Goal: Connect with others: Participate in discussion

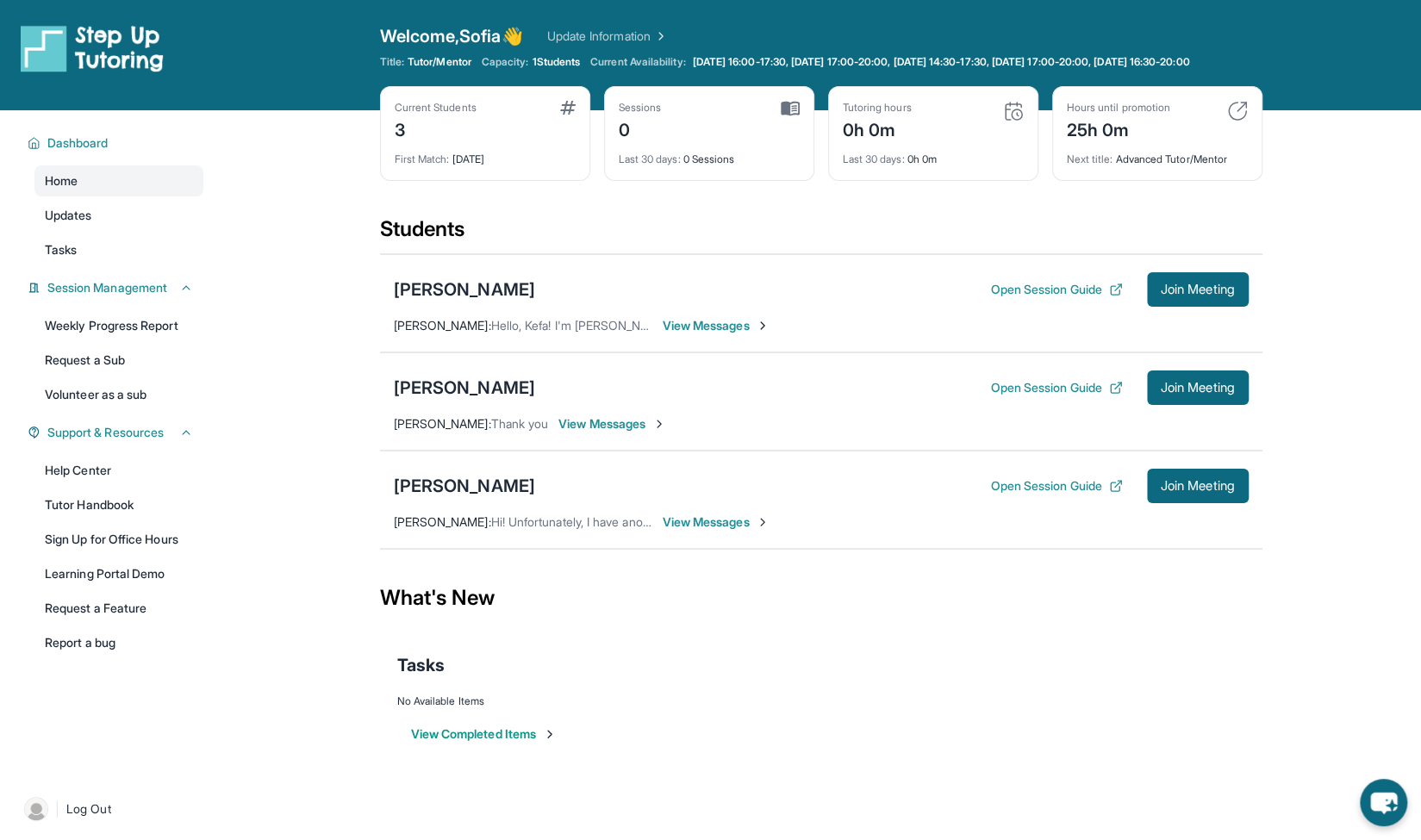
click at [685, 531] on span "View Messages" at bounding box center [717, 522] width 108 height 17
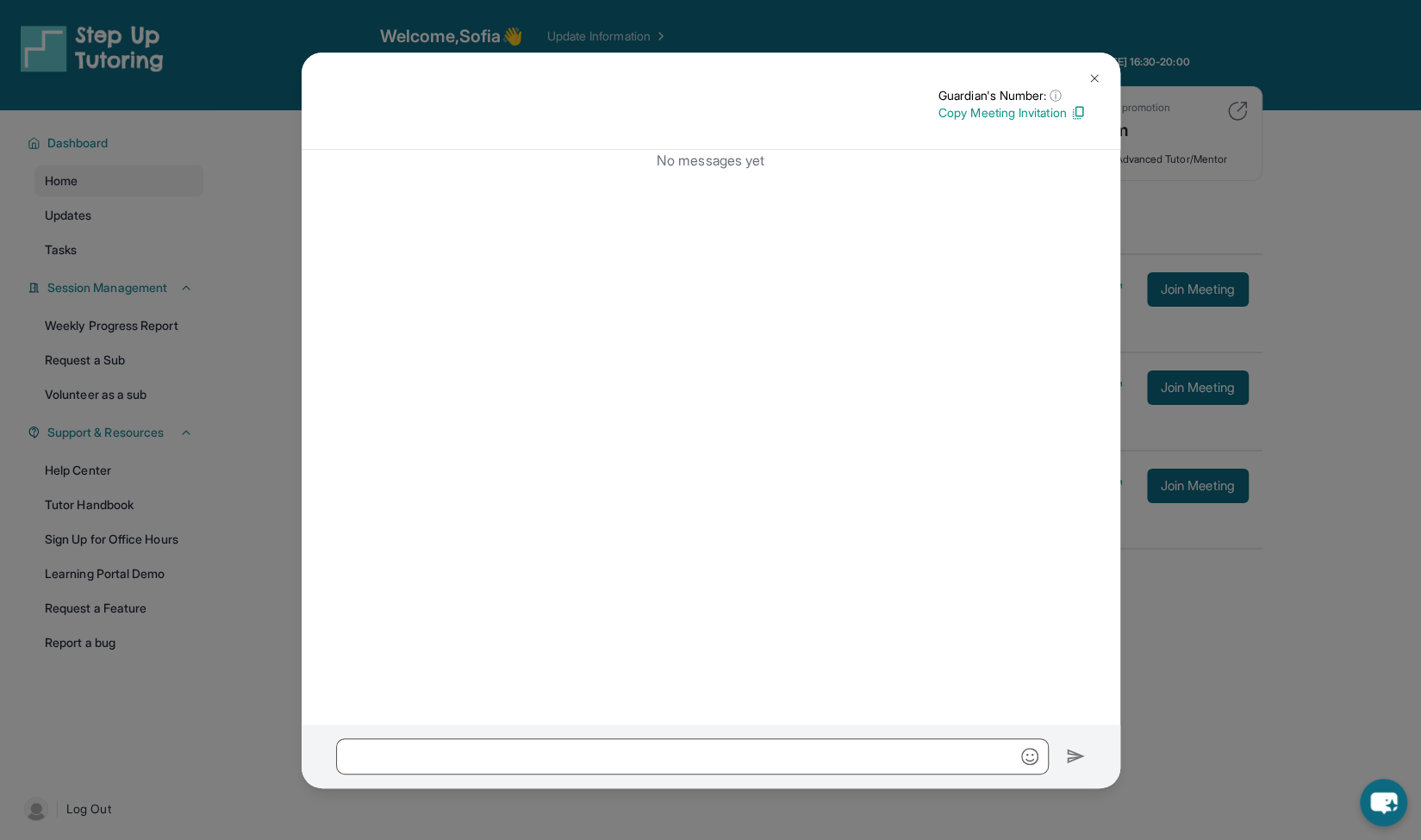
scroll to position [124, 0]
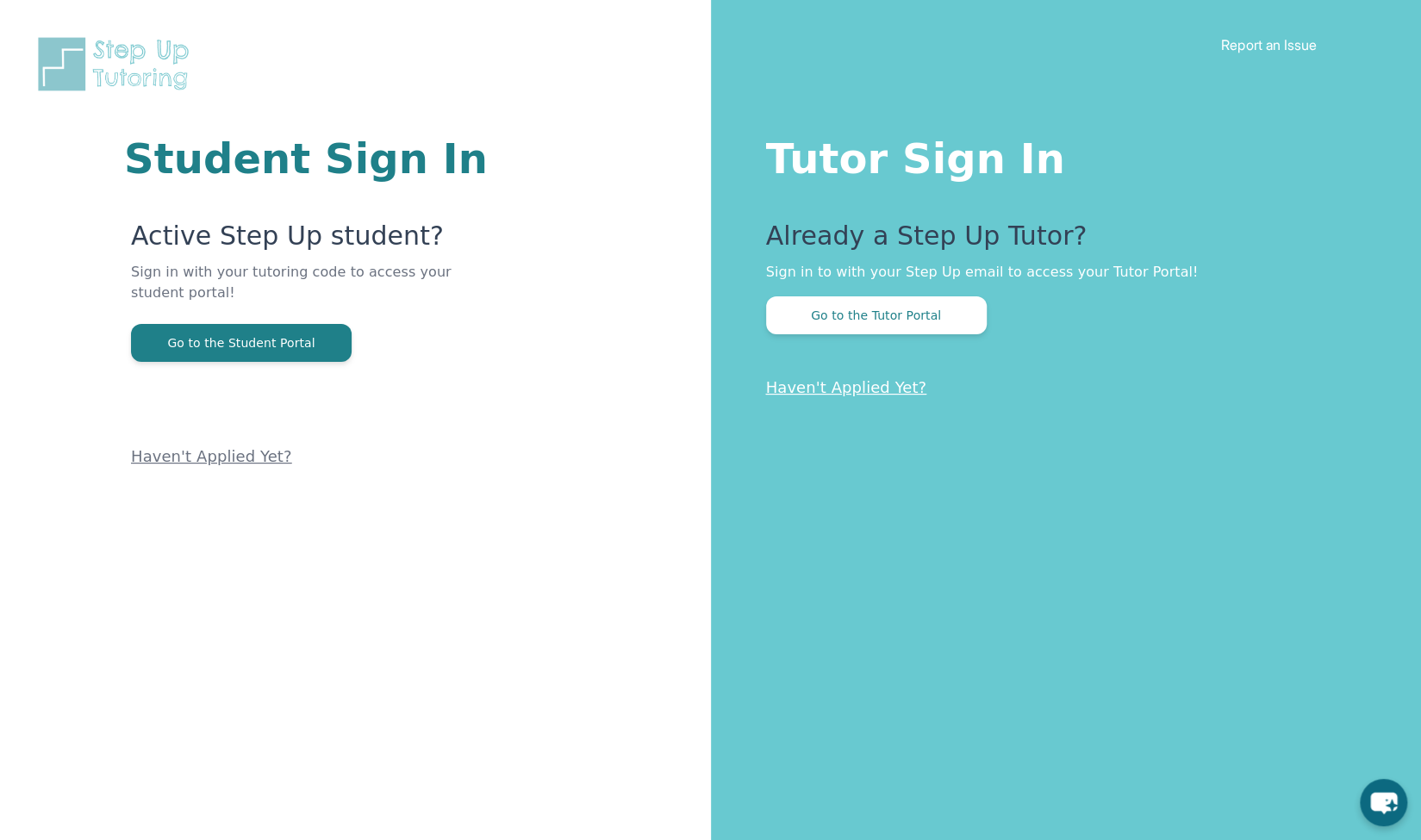
click at [856, 354] on div "Tutor Sign In Already a Step Up Tutor? Sign in to with your Step Up email to ac…" at bounding box center [1067, 420] width 711 height 840
click at [846, 326] on button "Go to the Tutor Portal" at bounding box center [876, 316] width 221 height 38
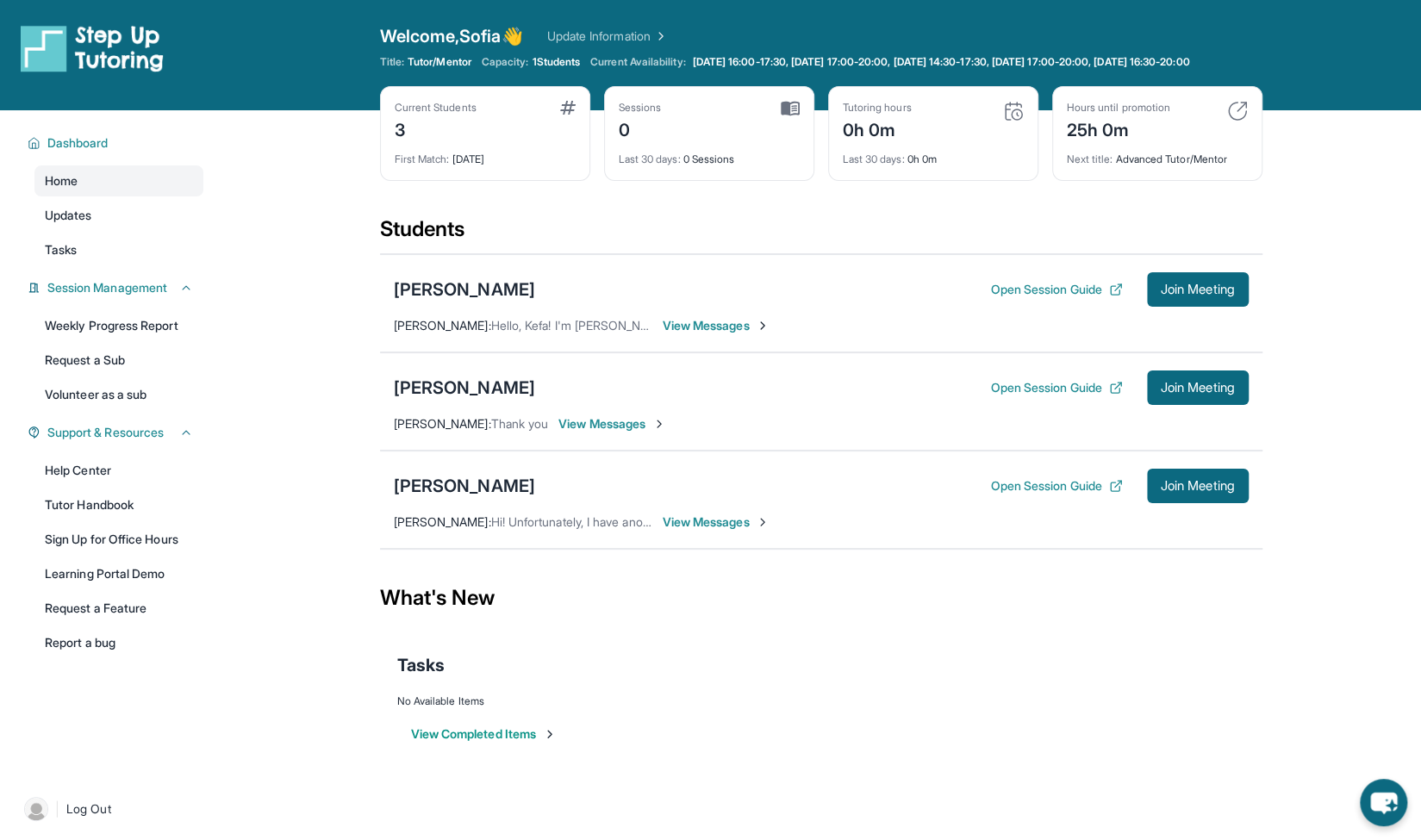
click at [710, 531] on span "View Messages" at bounding box center [717, 522] width 108 height 17
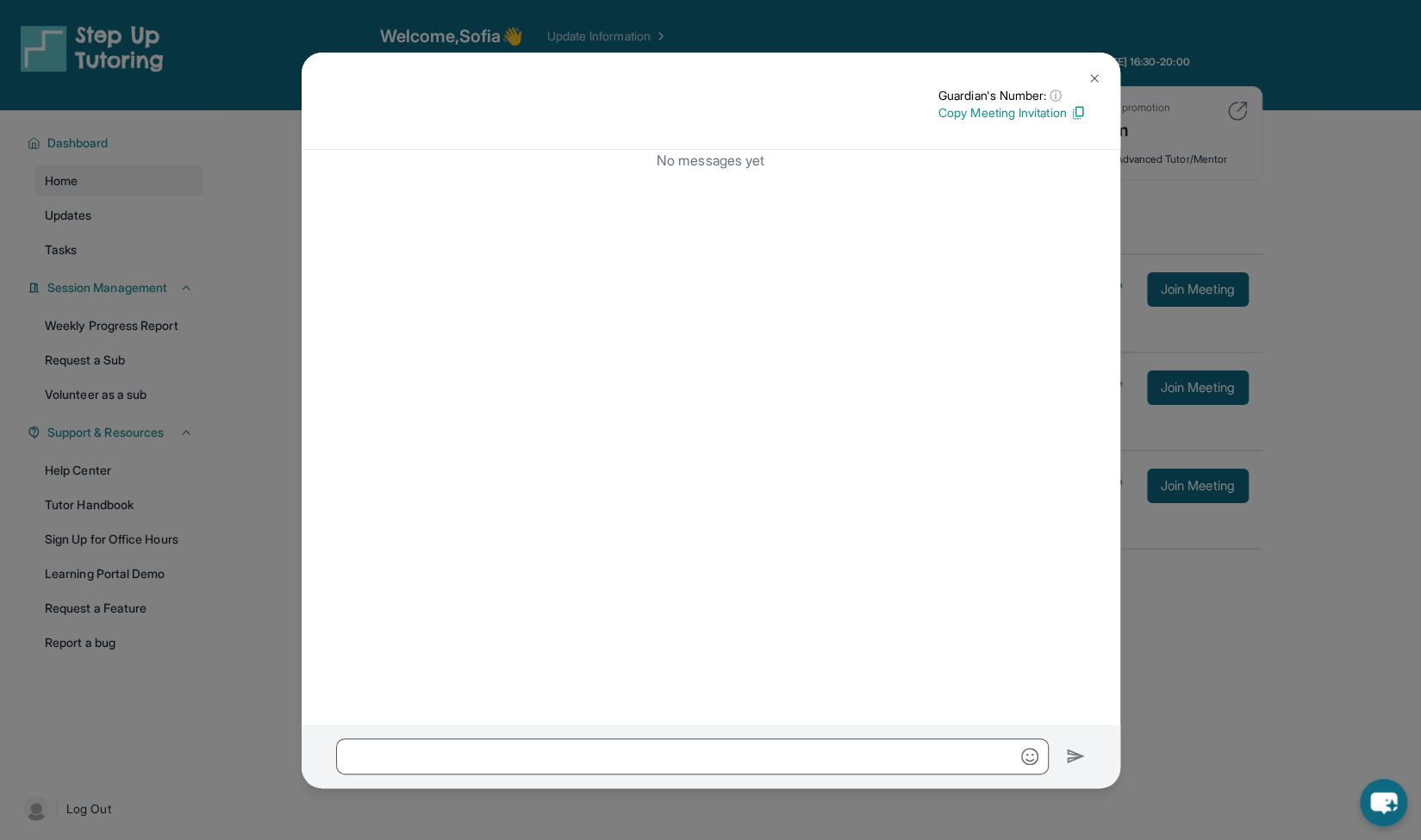
click at [1102, 81] on button at bounding box center [1094, 78] width 35 height 35
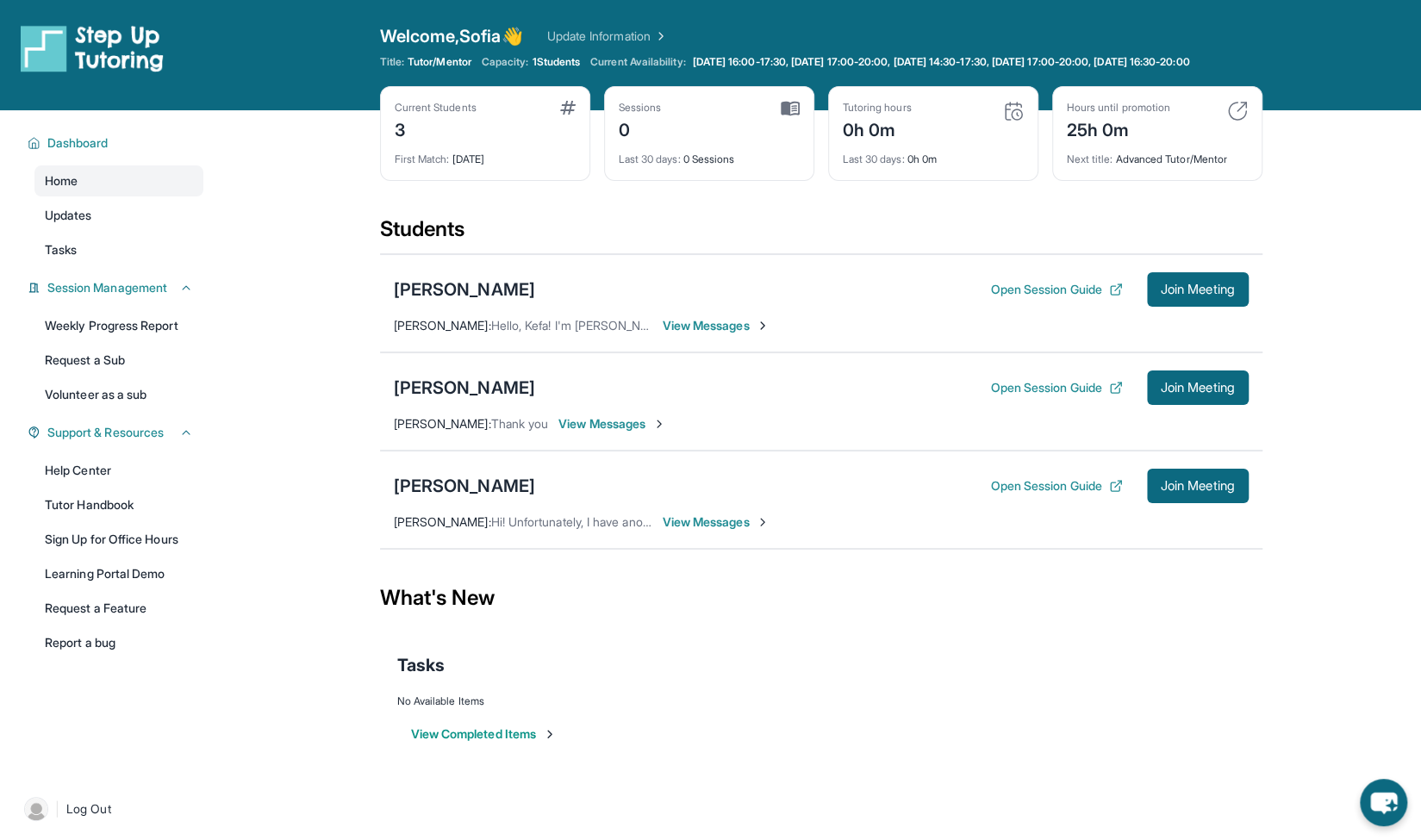
click at [648, 421] on div "Aidan Avetyan Open Session Guide Join Meeting Adelina Galstanyan : Thank you Vi…" at bounding box center [822, 402] width 883 height 99
click at [655, 432] on span "View Messages" at bounding box center [612, 424] width 108 height 17
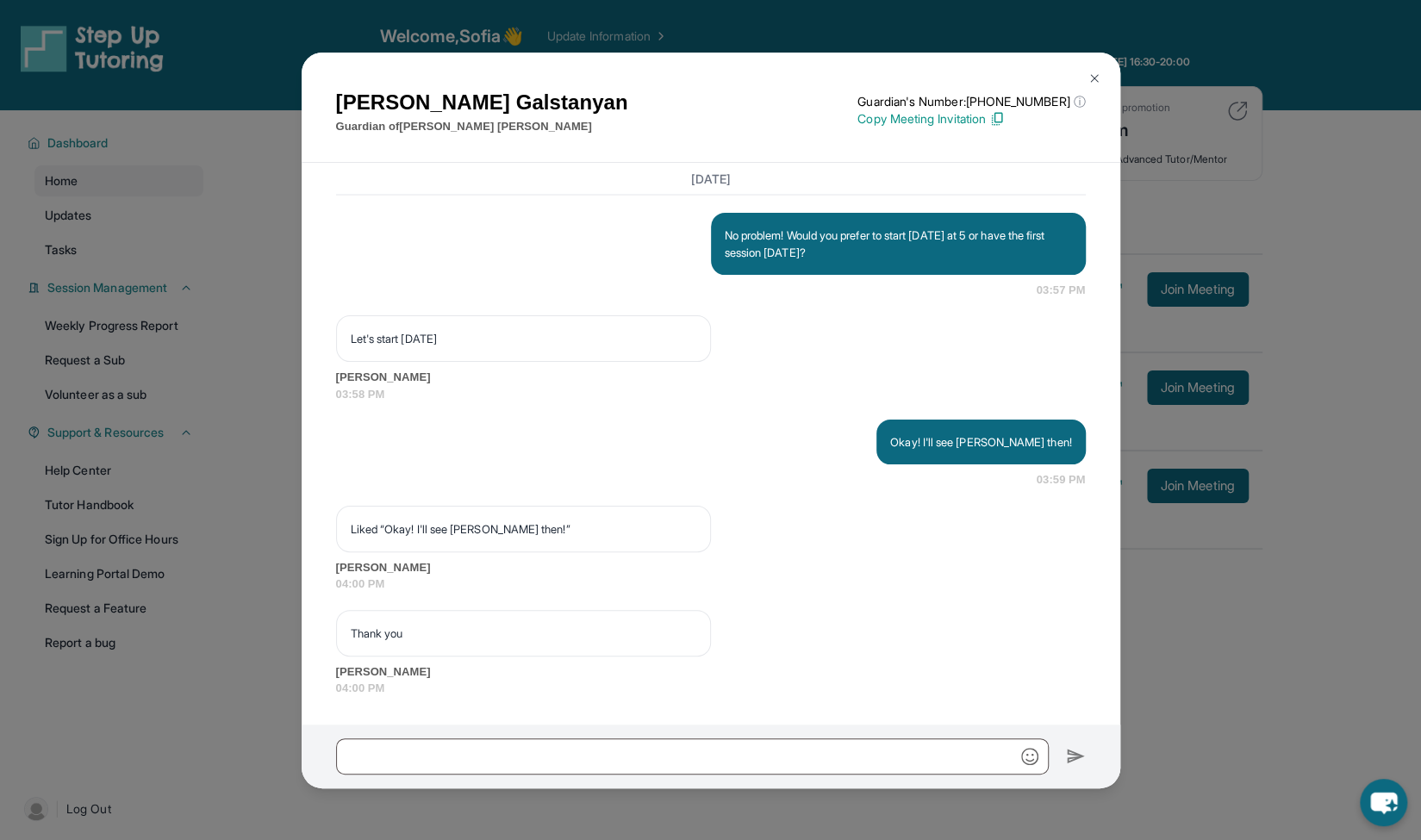
scroll to position [2306, 0]
click at [1092, 78] on img at bounding box center [1094, 78] width 14 height 14
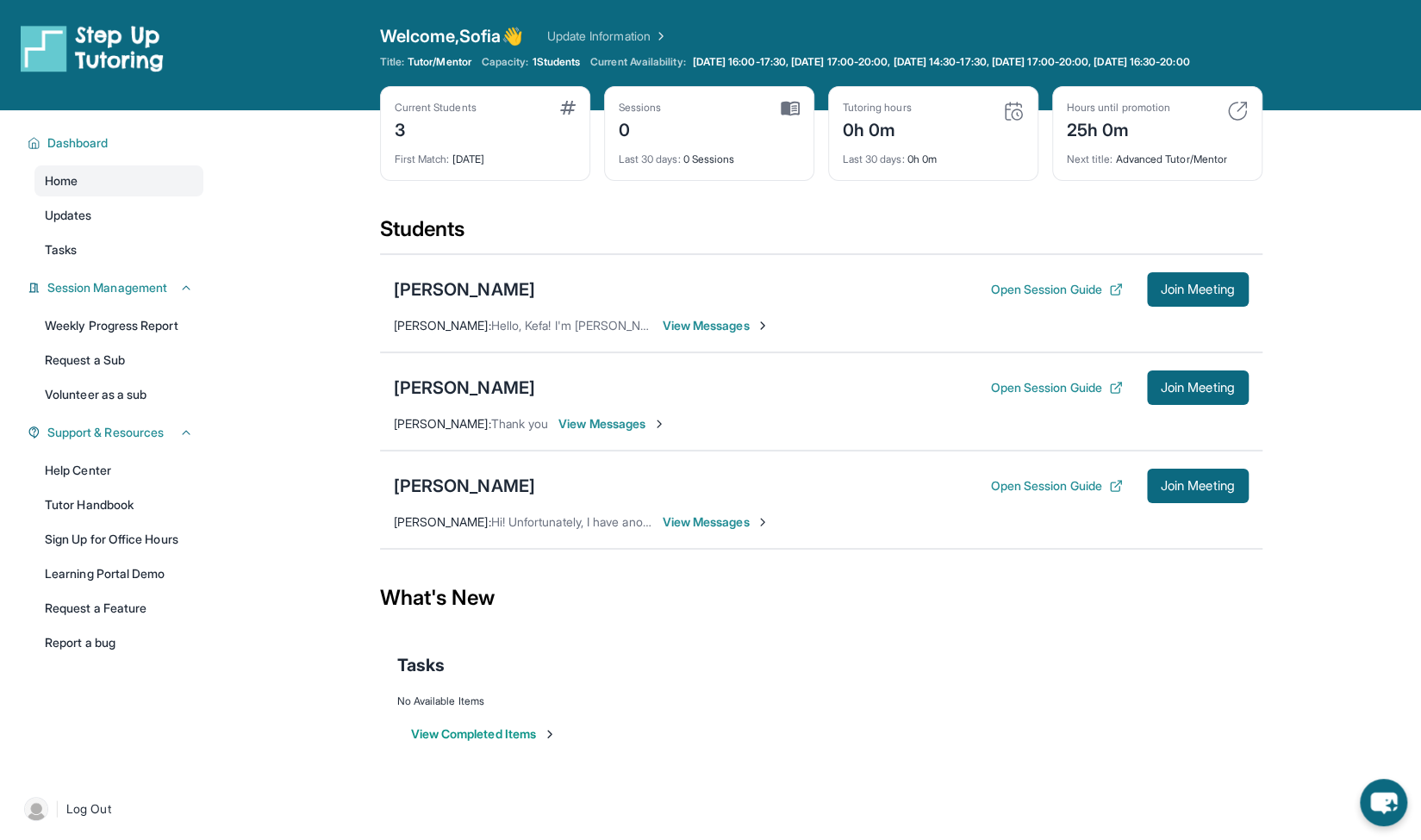
click at [715, 335] on span "View Messages" at bounding box center [717, 326] width 108 height 17
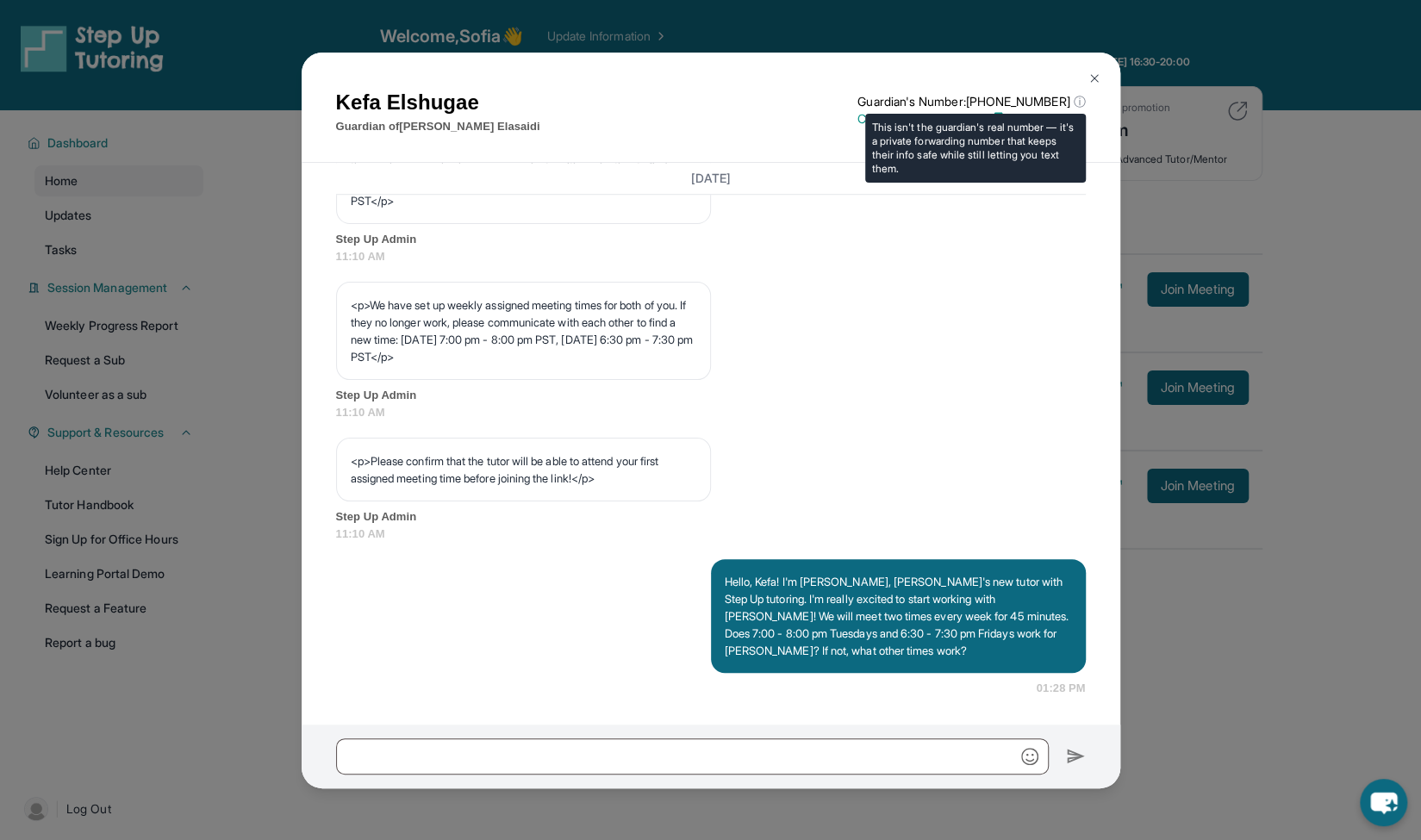
scroll to position [908, 0]
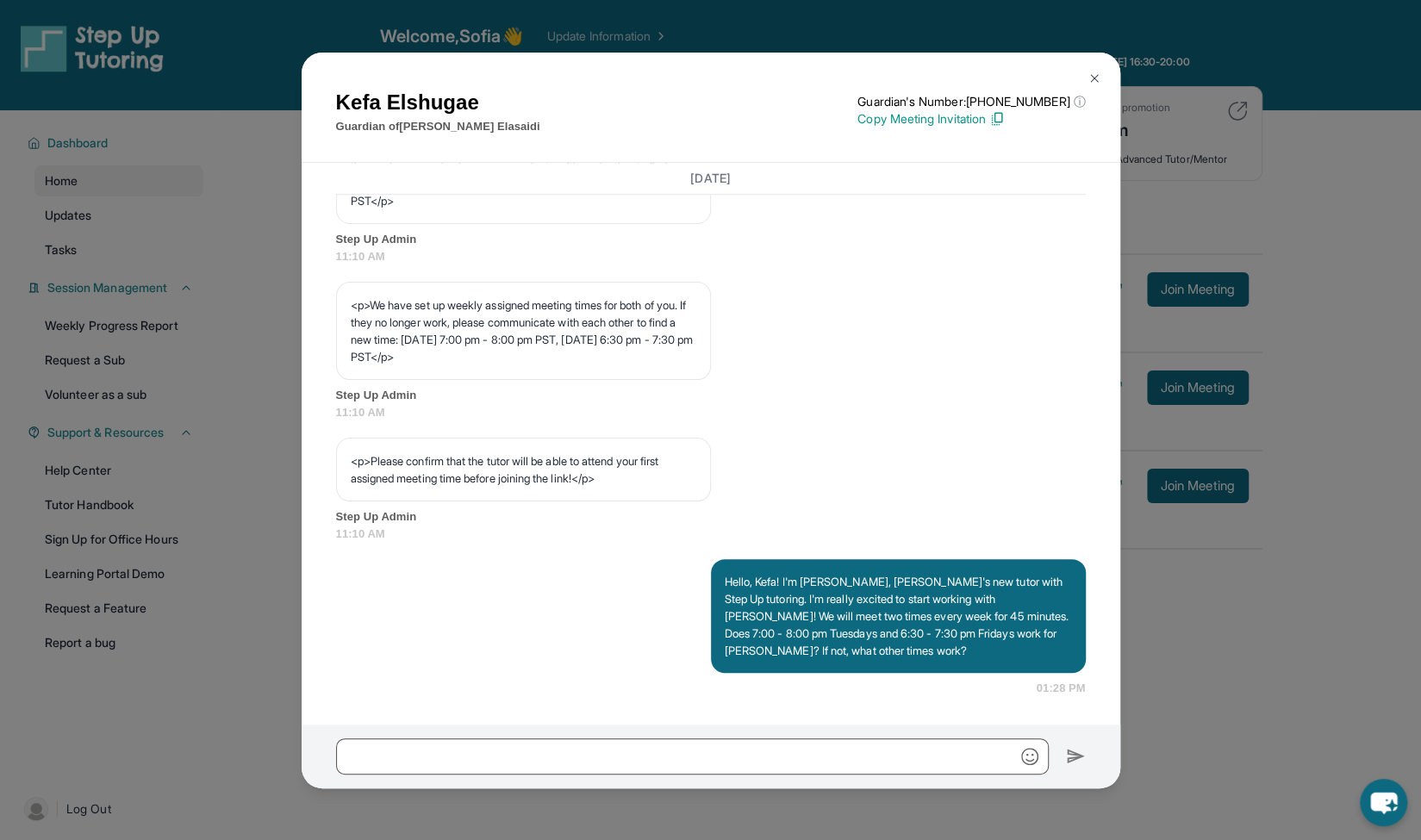
click at [1094, 75] on img at bounding box center [1094, 78] width 14 height 14
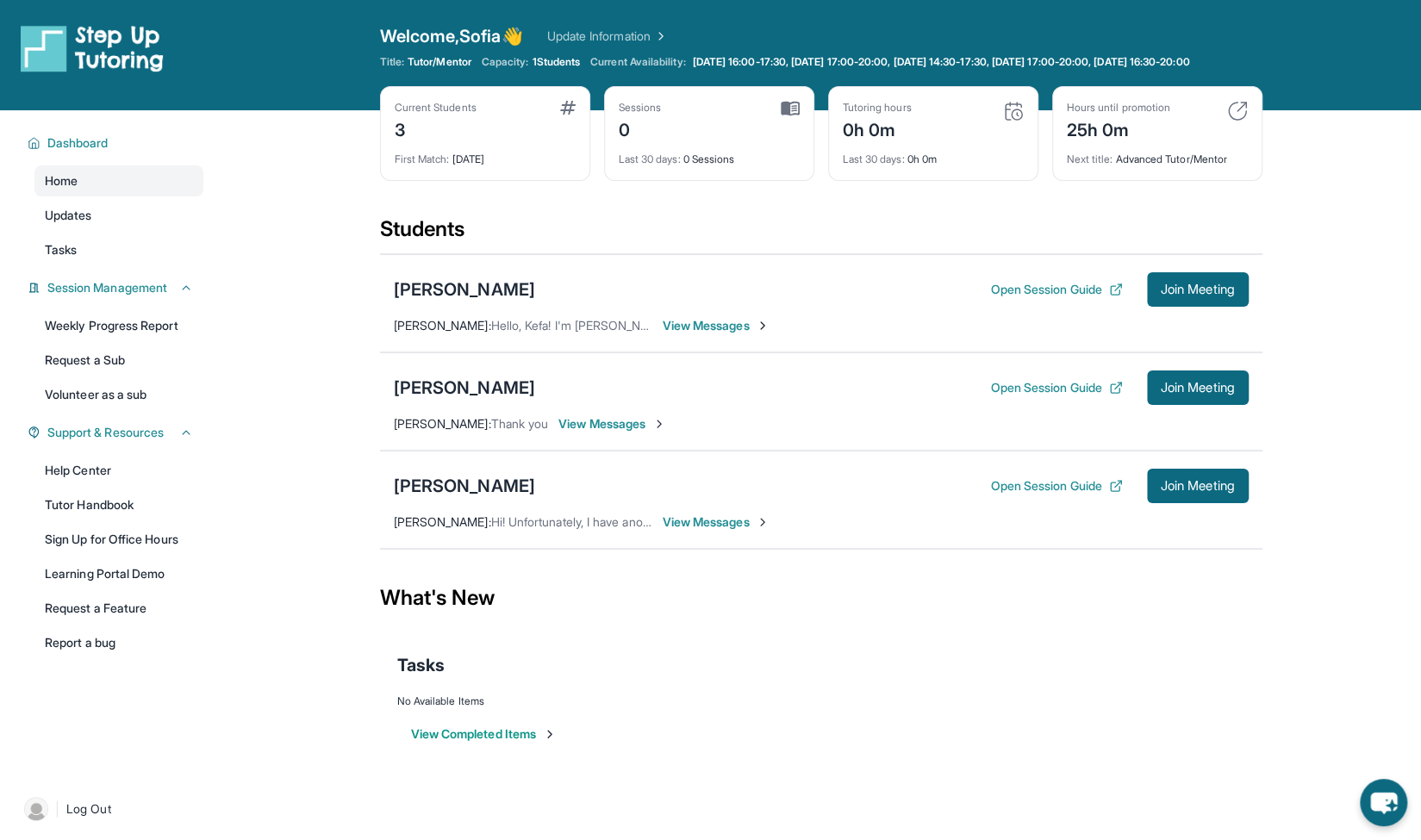
click at [712, 531] on span "View Messages" at bounding box center [717, 522] width 108 height 17
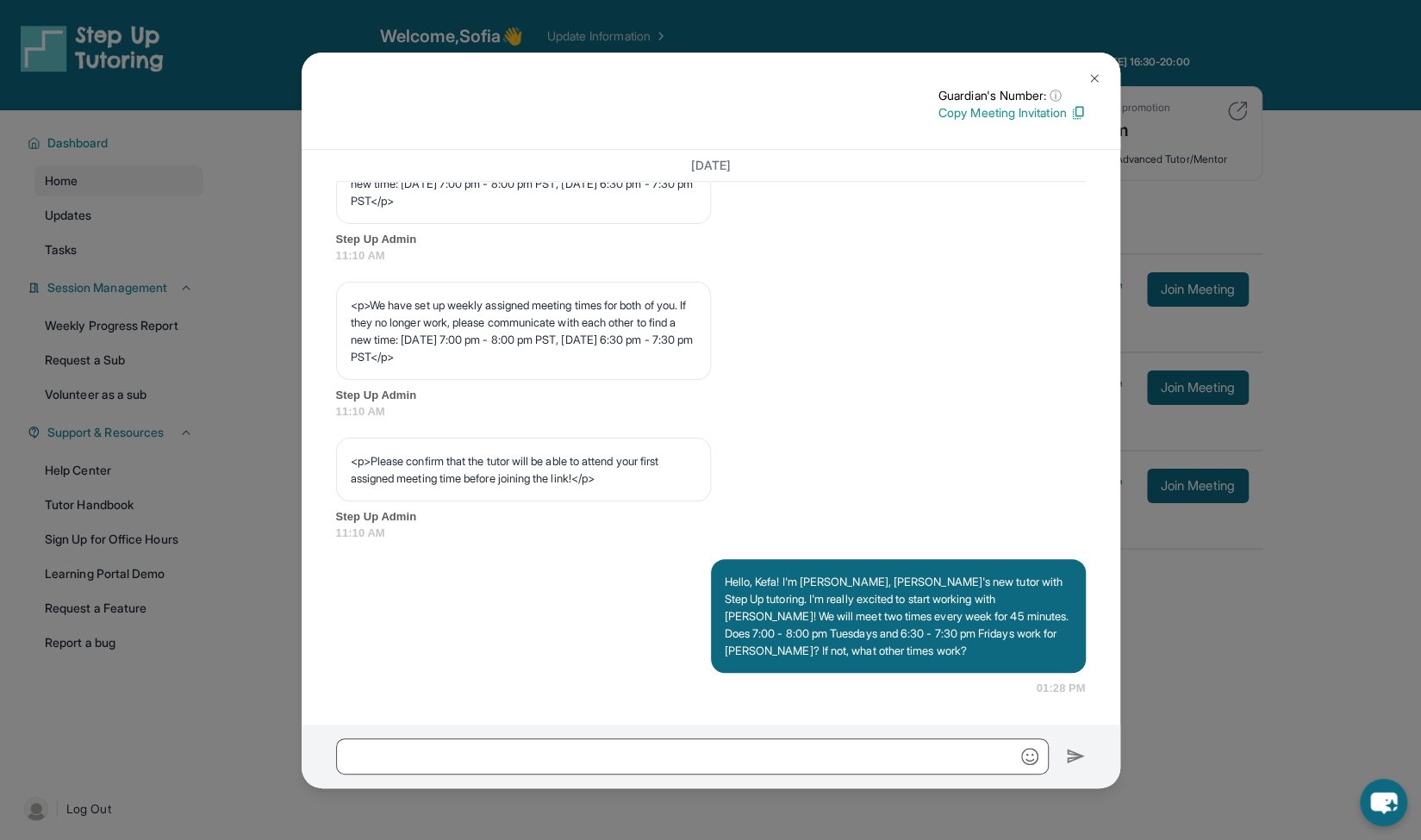
scroll to position [895, 0]
click at [1088, 67] on button at bounding box center [1094, 78] width 35 height 35
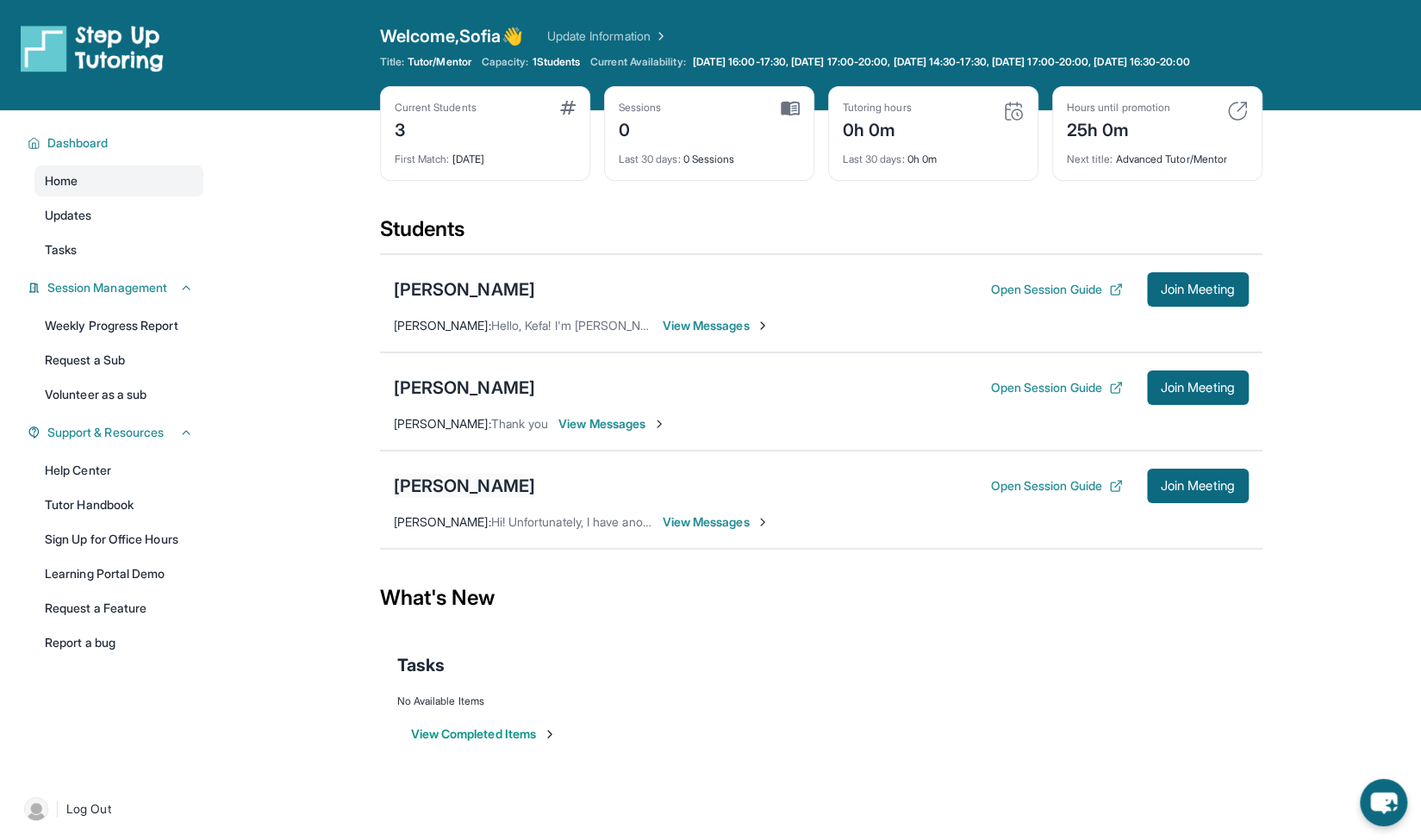
click at [511, 494] on div "[PERSON_NAME]" at bounding box center [464, 486] width 141 height 24
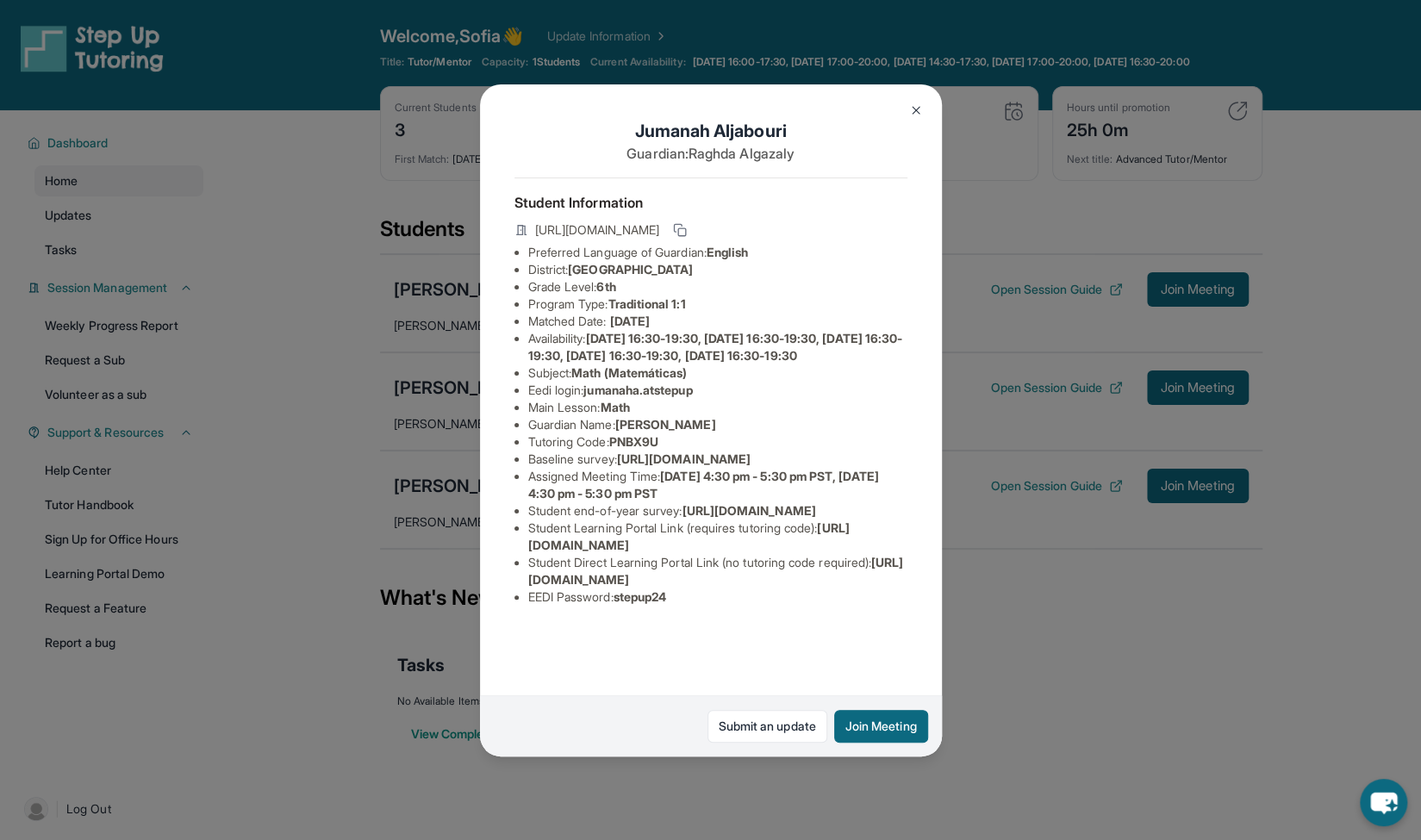
click at [917, 112] on img at bounding box center [916, 109] width 14 height 14
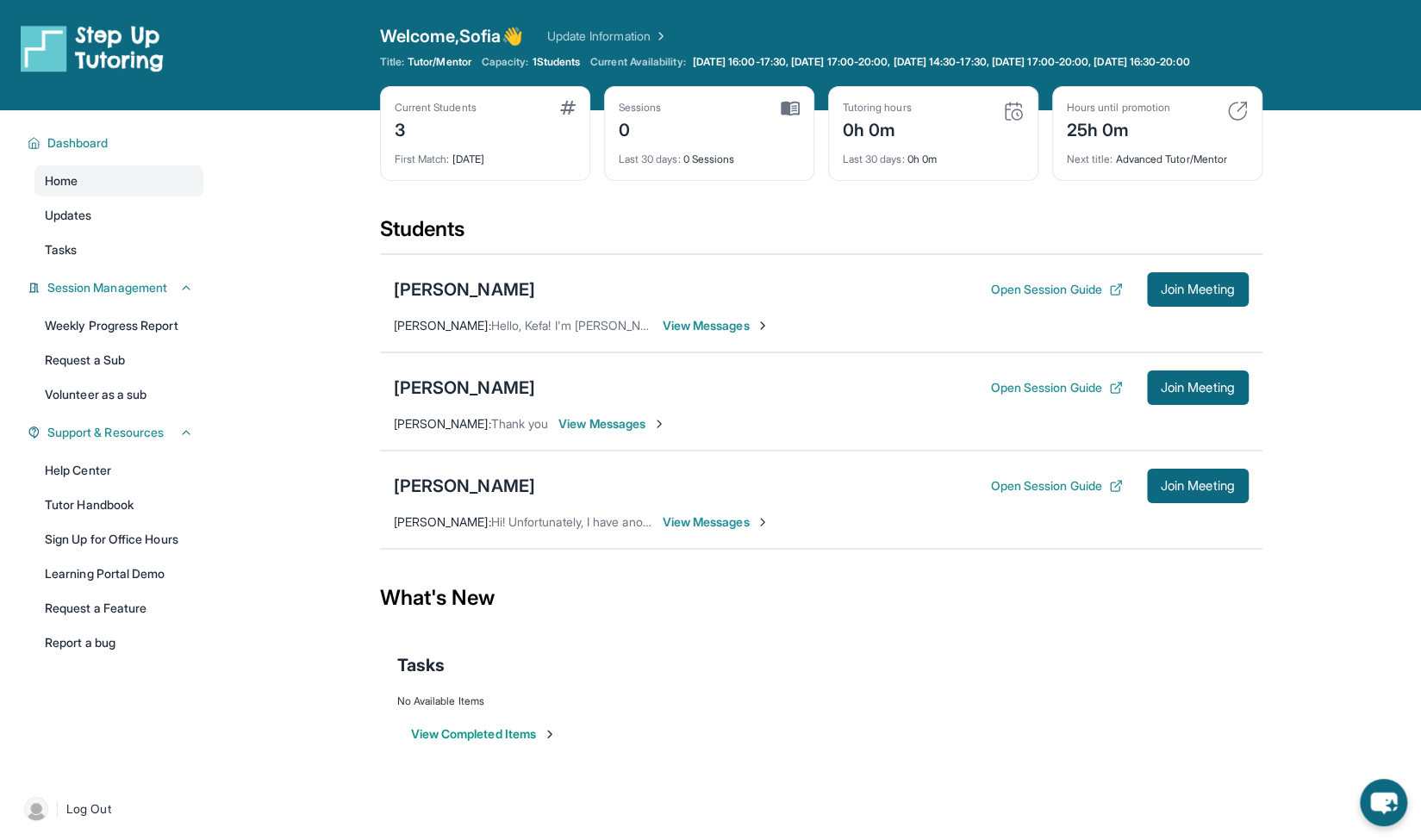
click at [683, 335] on span "View Messages" at bounding box center [717, 326] width 108 height 17
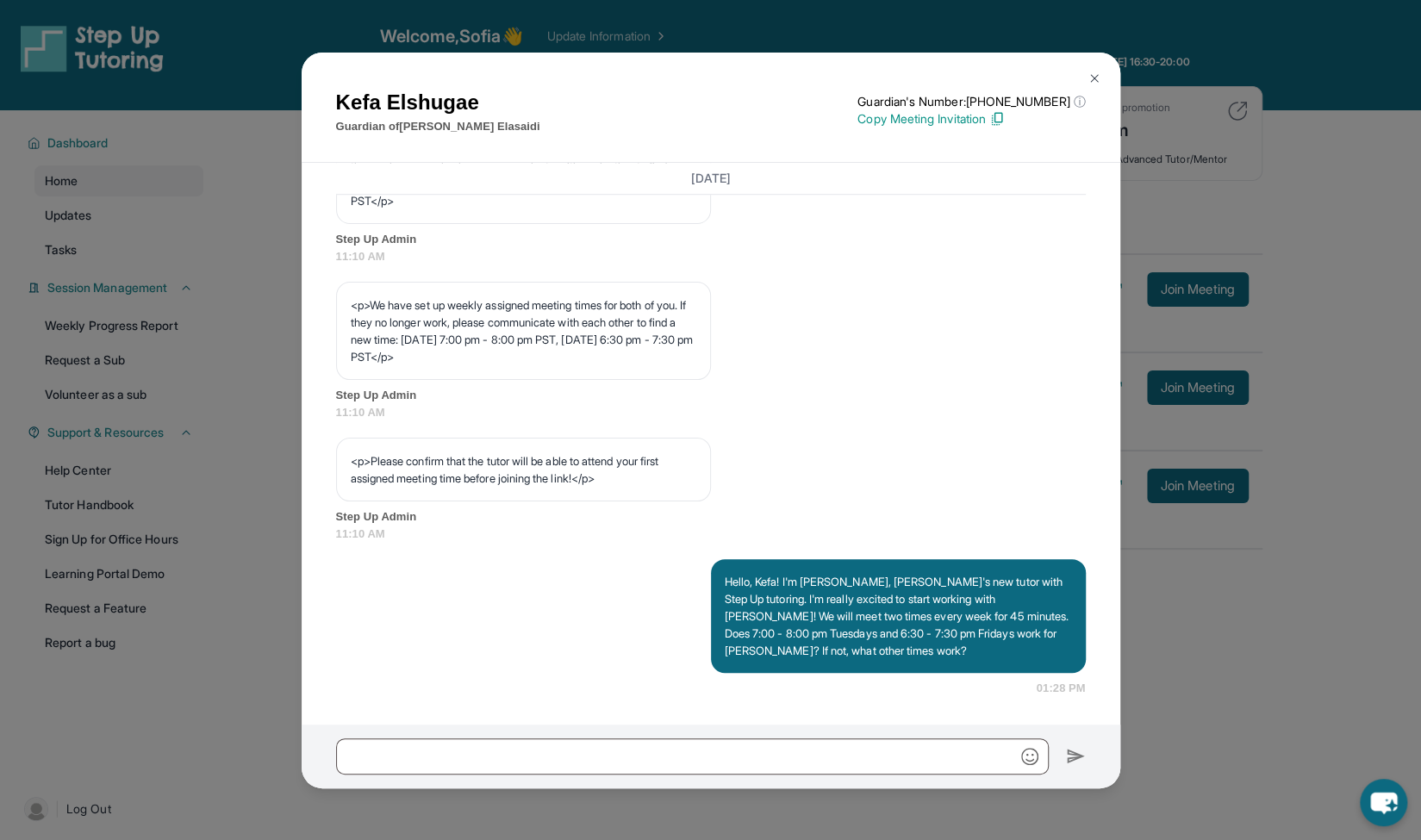
scroll to position [908, 0]
click at [1088, 85] on img at bounding box center [1094, 78] width 14 height 14
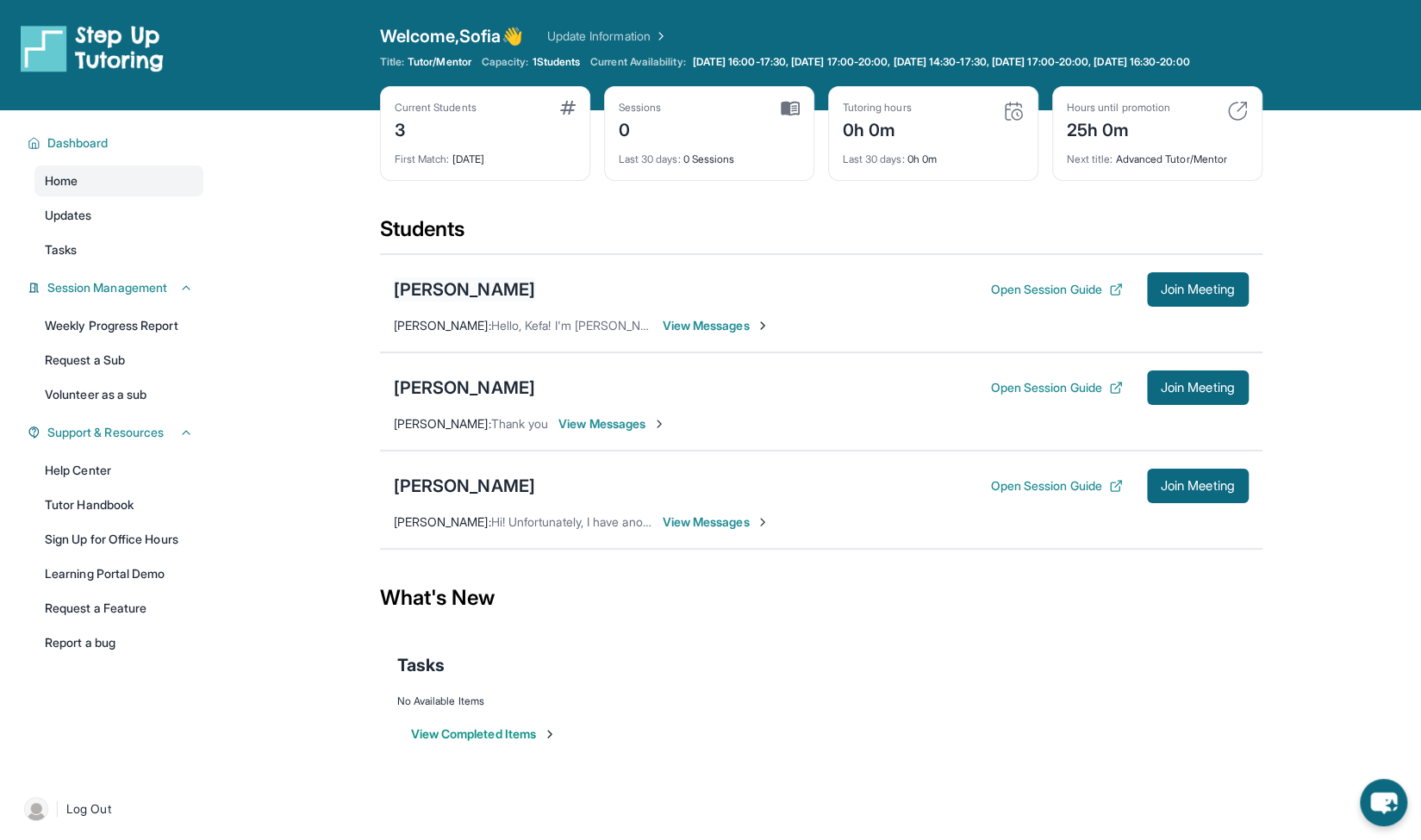
click at [495, 296] on div "[PERSON_NAME]" at bounding box center [464, 289] width 141 height 24
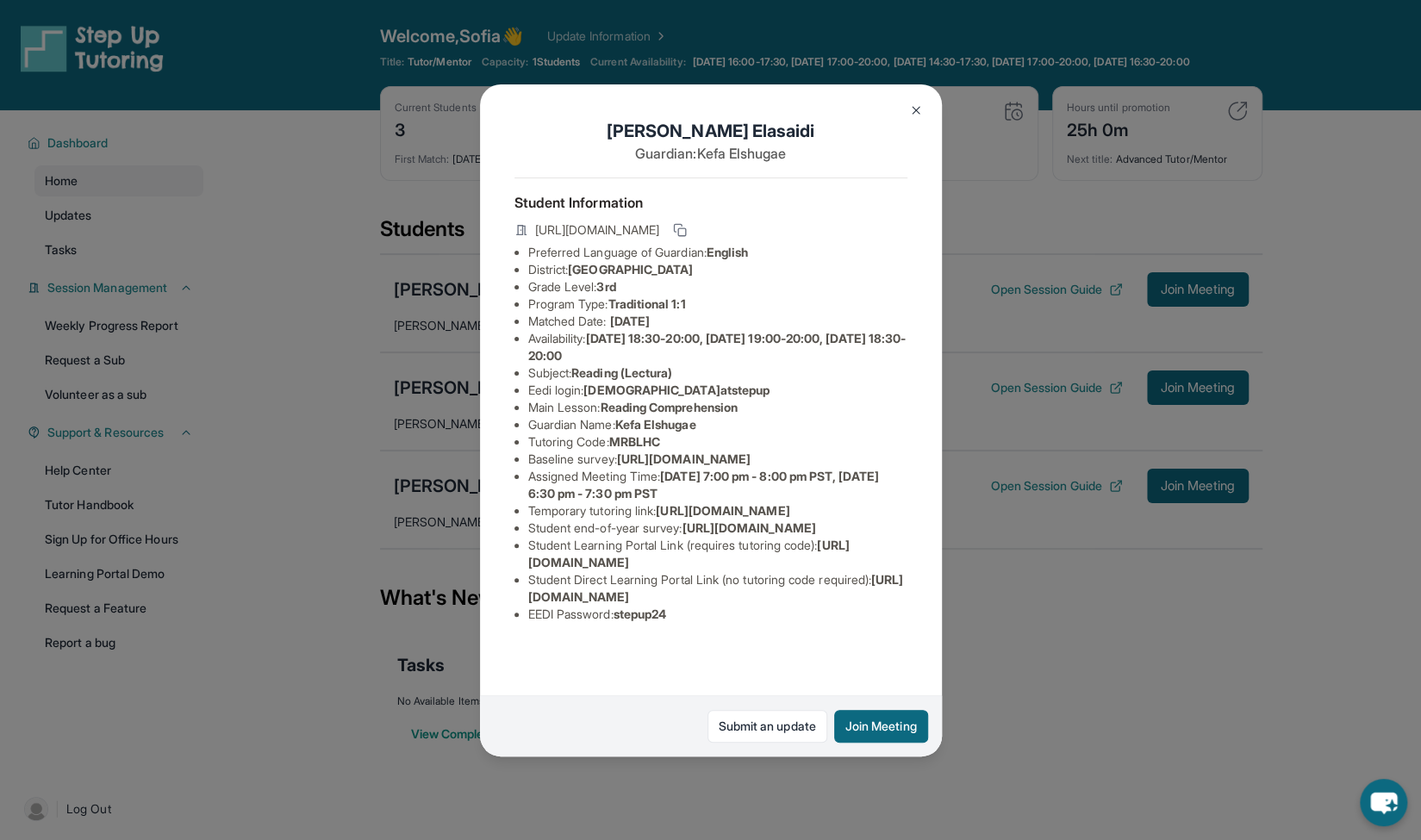
scroll to position [130, 0]
click at [910, 110] on img at bounding box center [916, 109] width 14 height 14
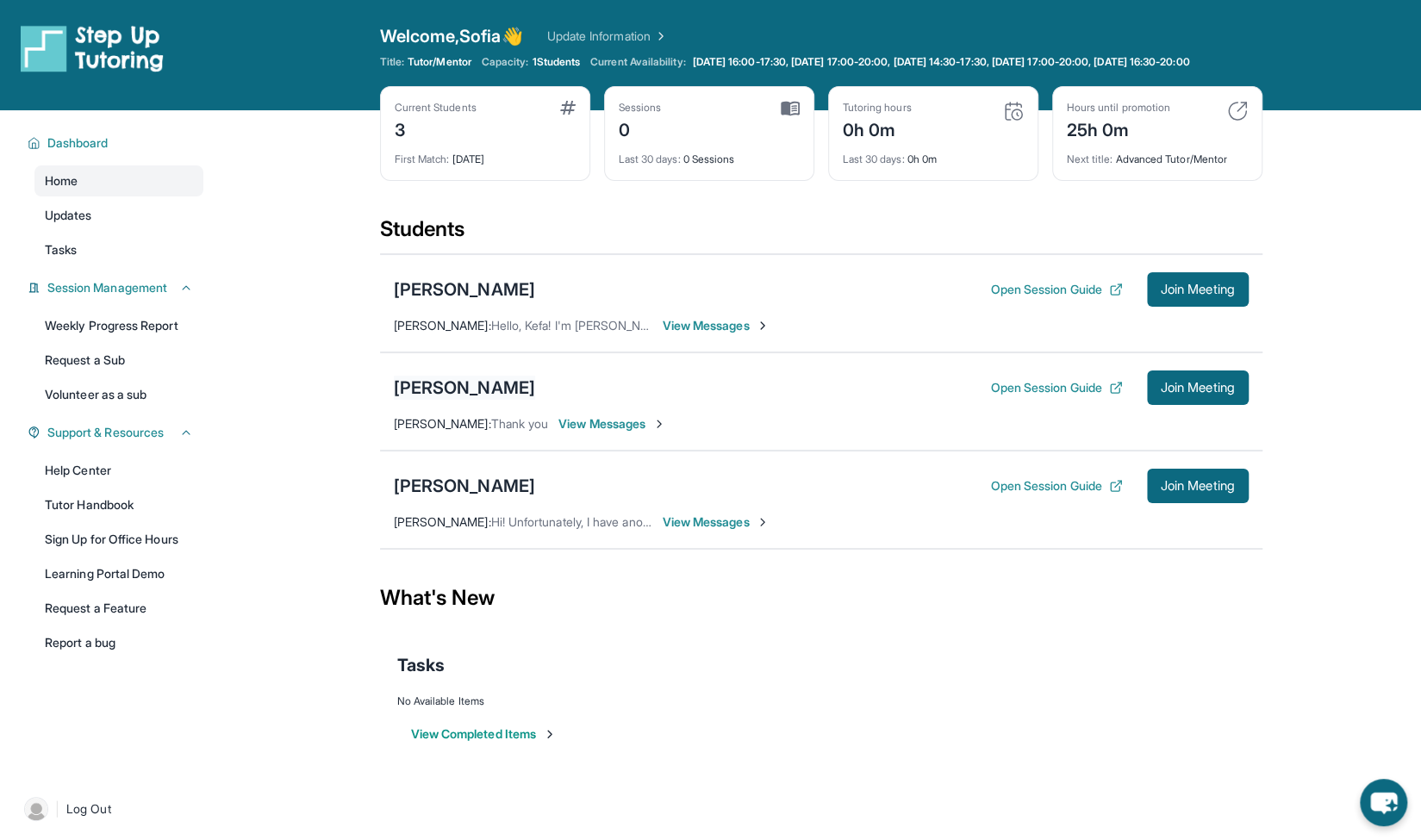
click at [454, 400] on div "[PERSON_NAME]" at bounding box center [464, 388] width 141 height 24
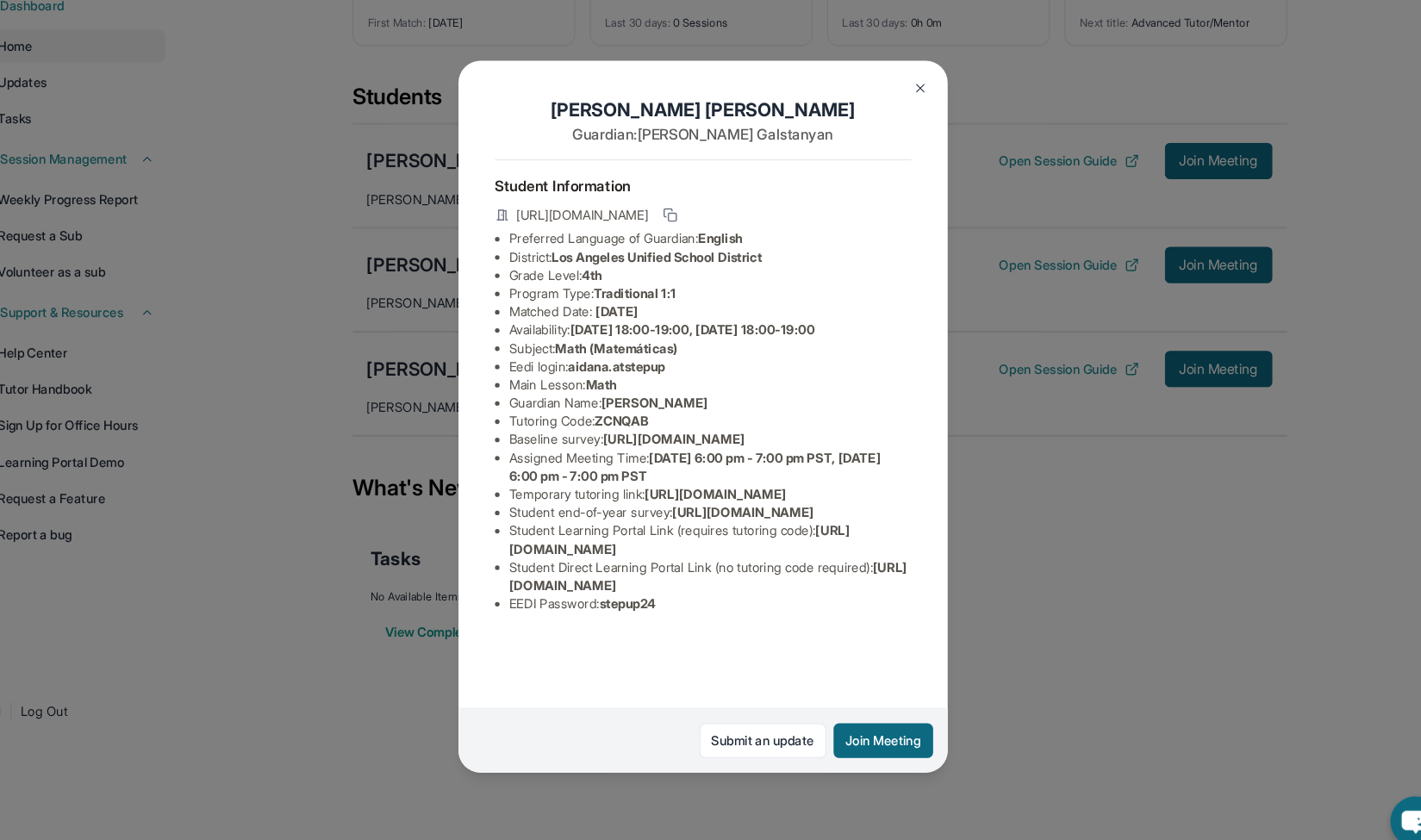
scroll to position [124, 0]
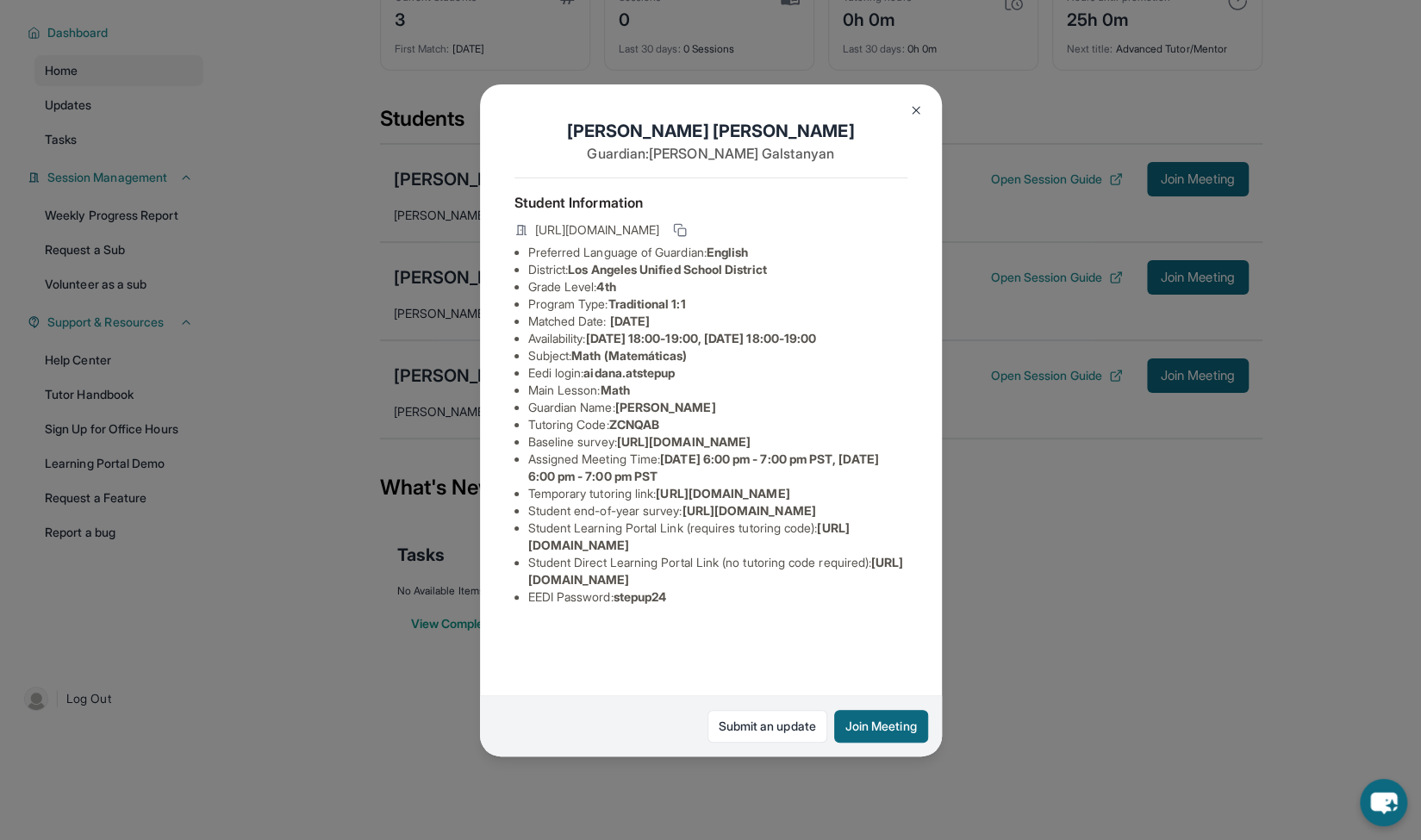
click at [1062, 638] on div "Aidan Avetyan Guardian: Adelina Galstanyan Student Information https://student-…" at bounding box center [710, 420] width 1421 height 840
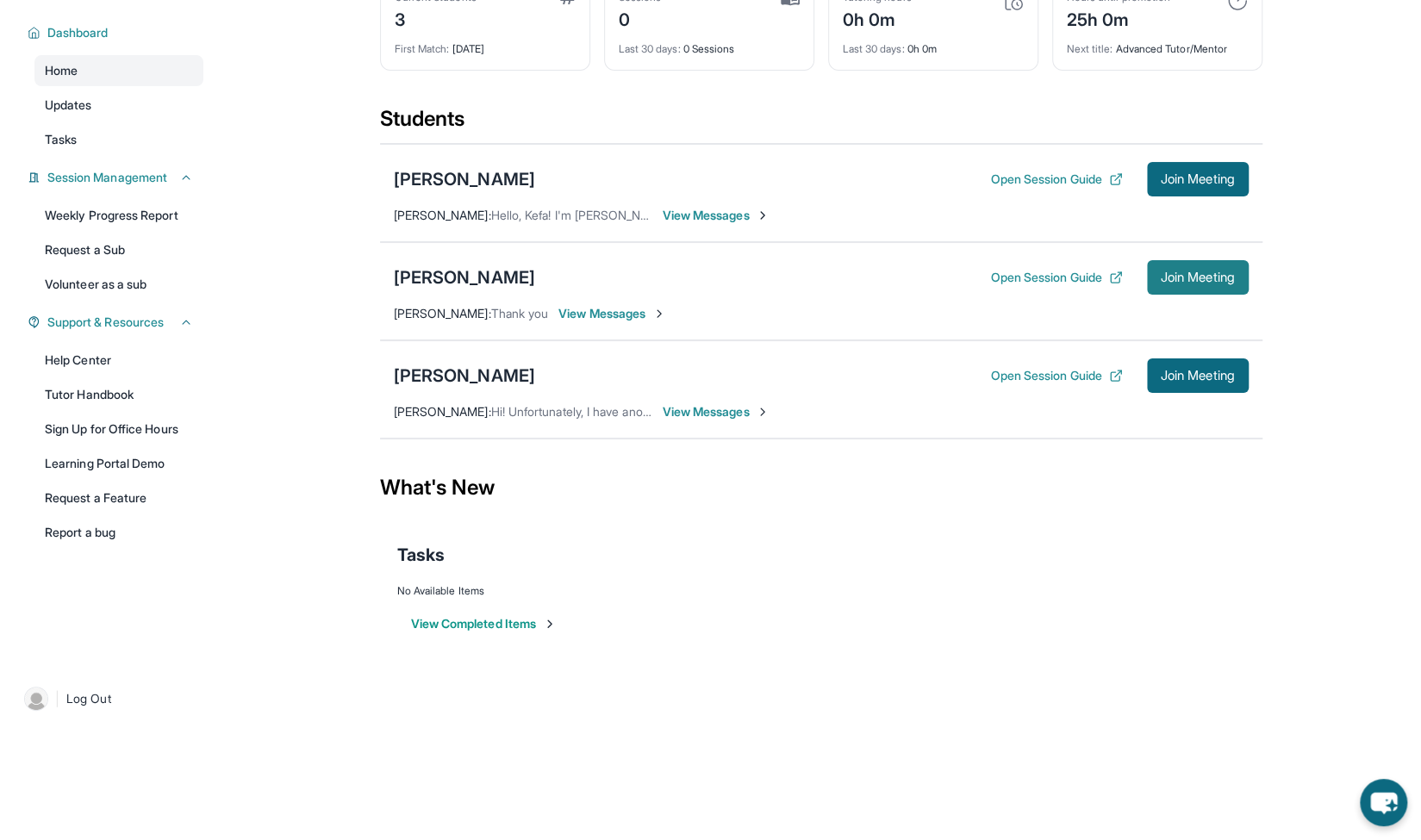
click at [1219, 282] on span "Join Meeting" at bounding box center [1198, 277] width 74 height 10
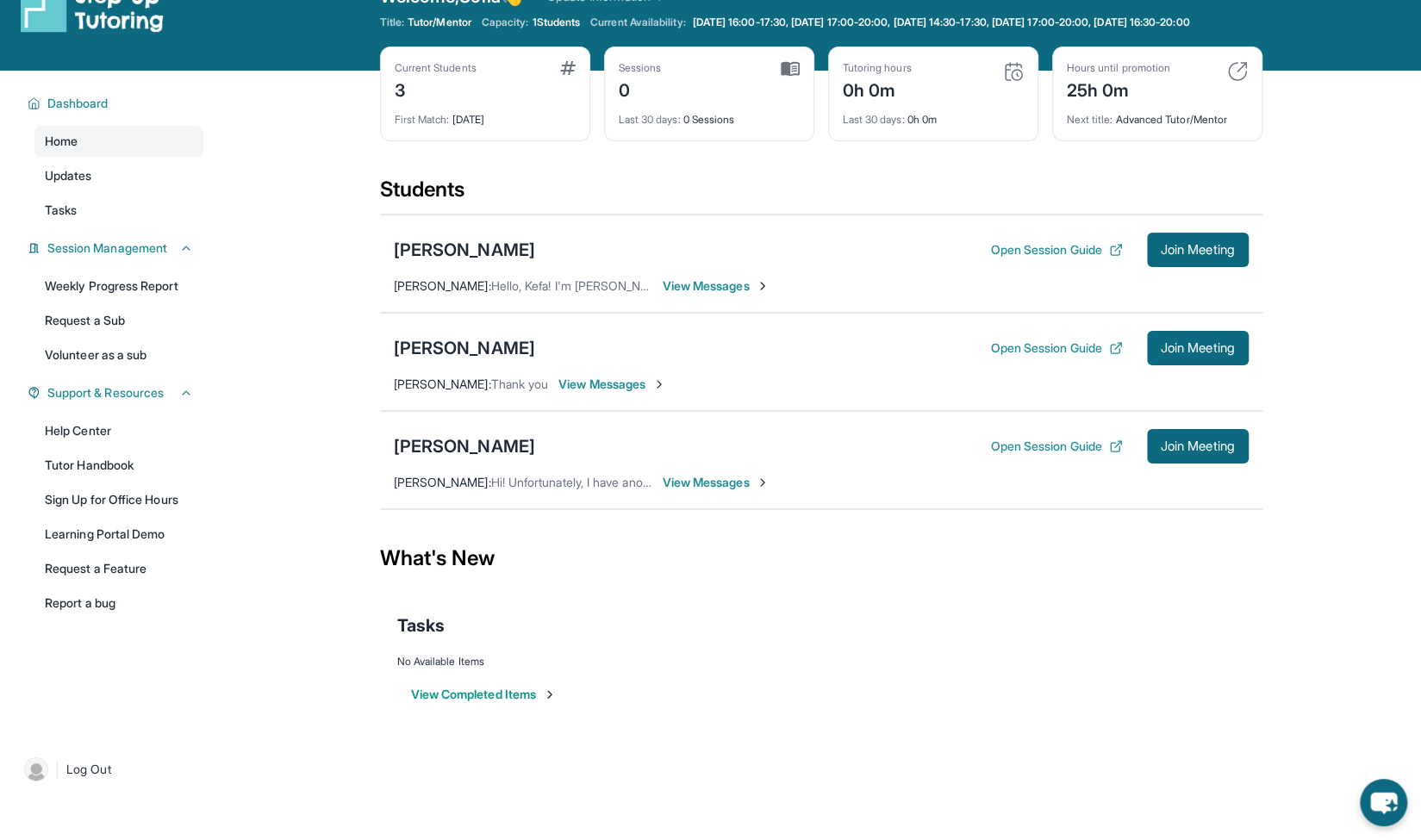
scroll to position [33, 0]
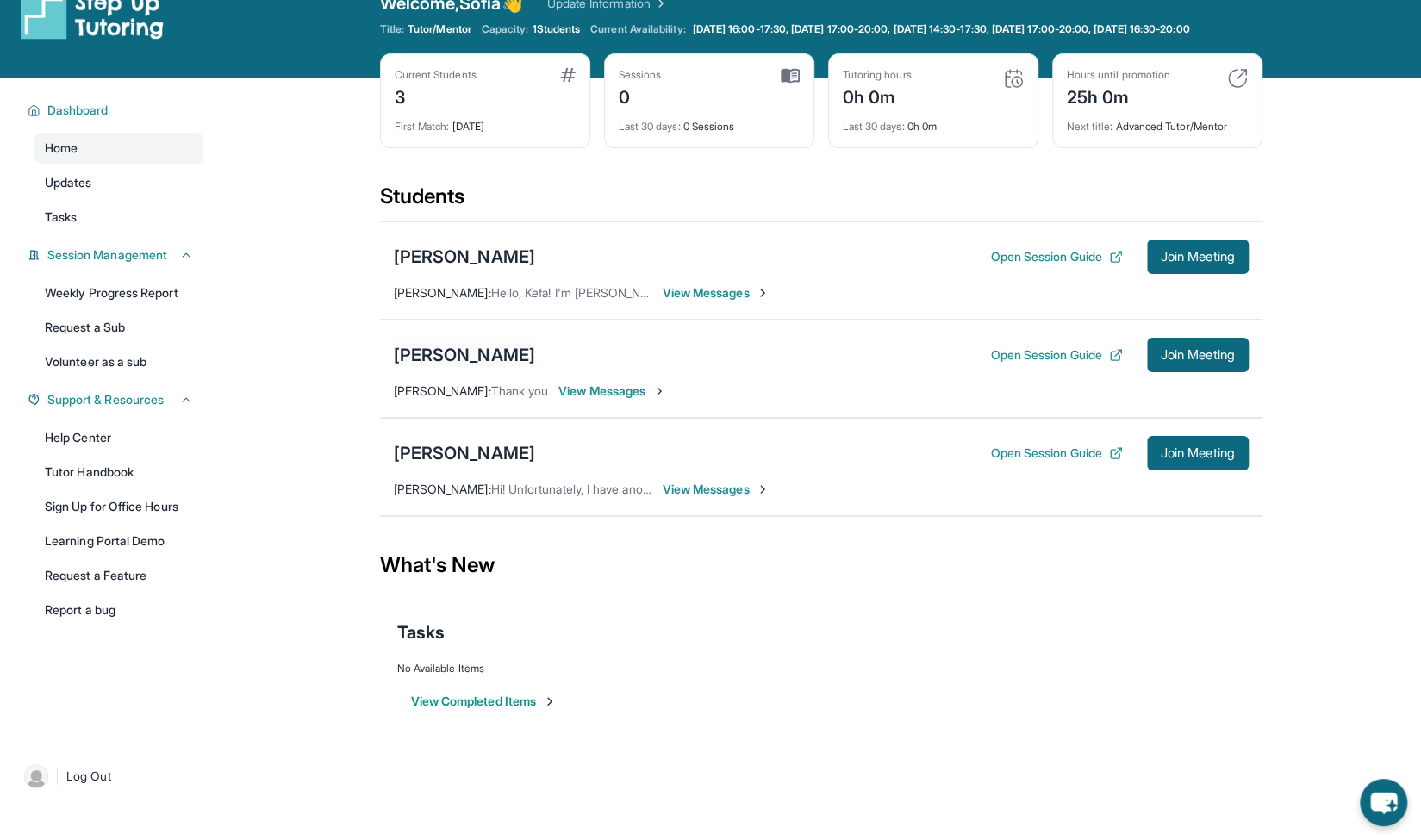
click at [480, 368] on div "[PERSON_NAME]" at bounding box center [464, 355] width 141 height 24
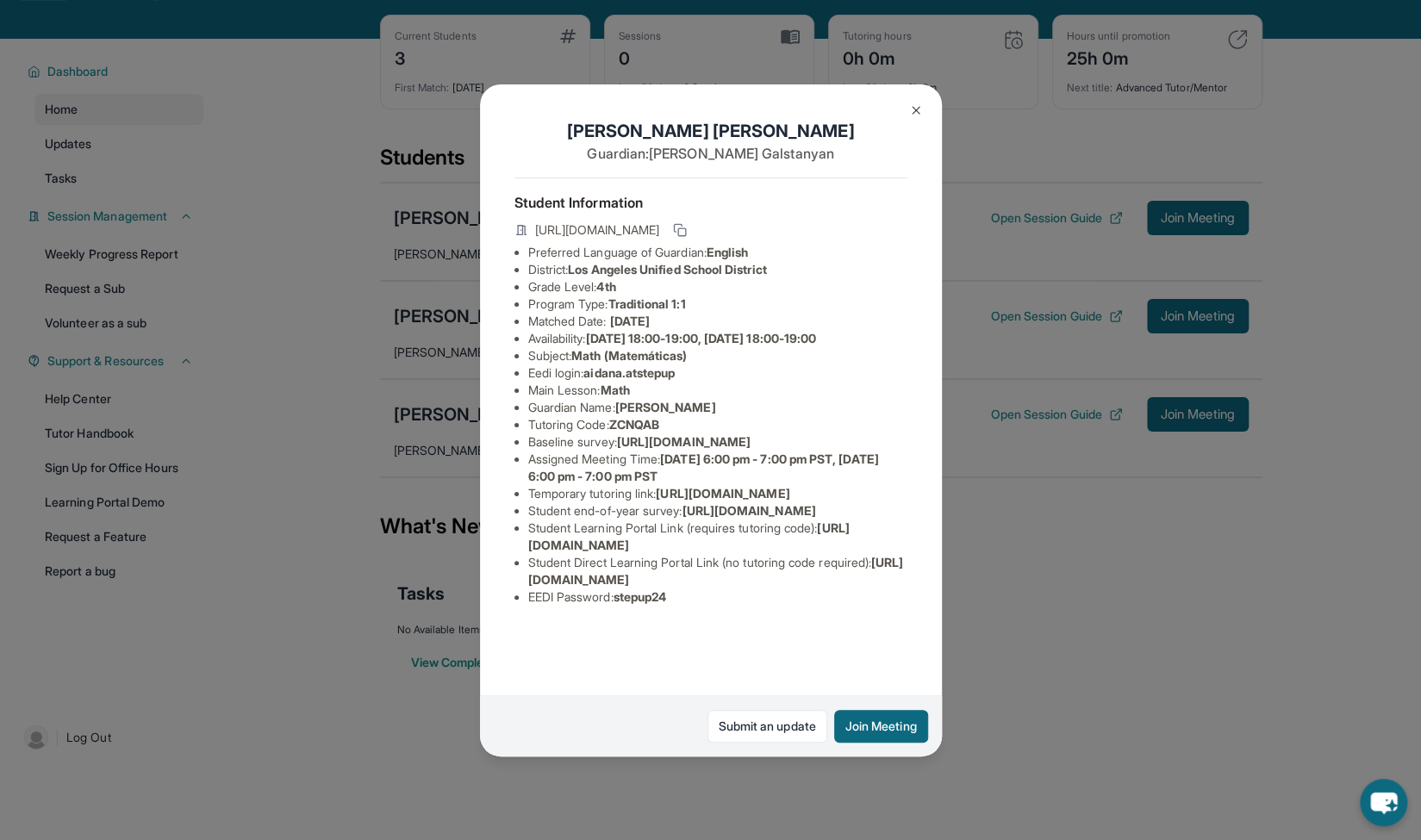
scroll to position [74, 0]
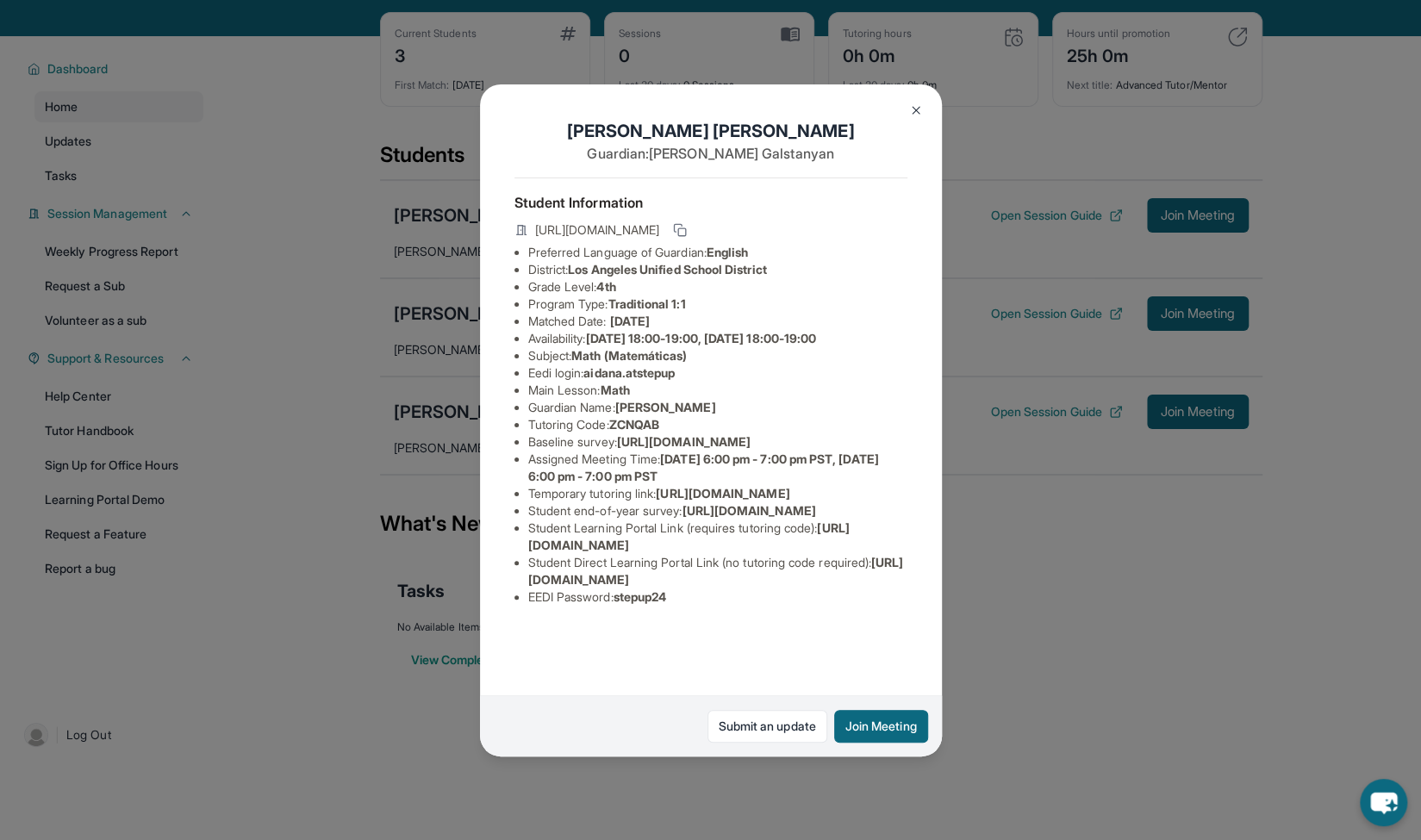
click at [323, 470] on div "Aidan Avetyan Guardian: Adelina Galstanyan Student Information https://student-…" at bounding box center [710, 420] width 1421 height 840
